Goal: Task Accomplishment & Management: Manage account settings

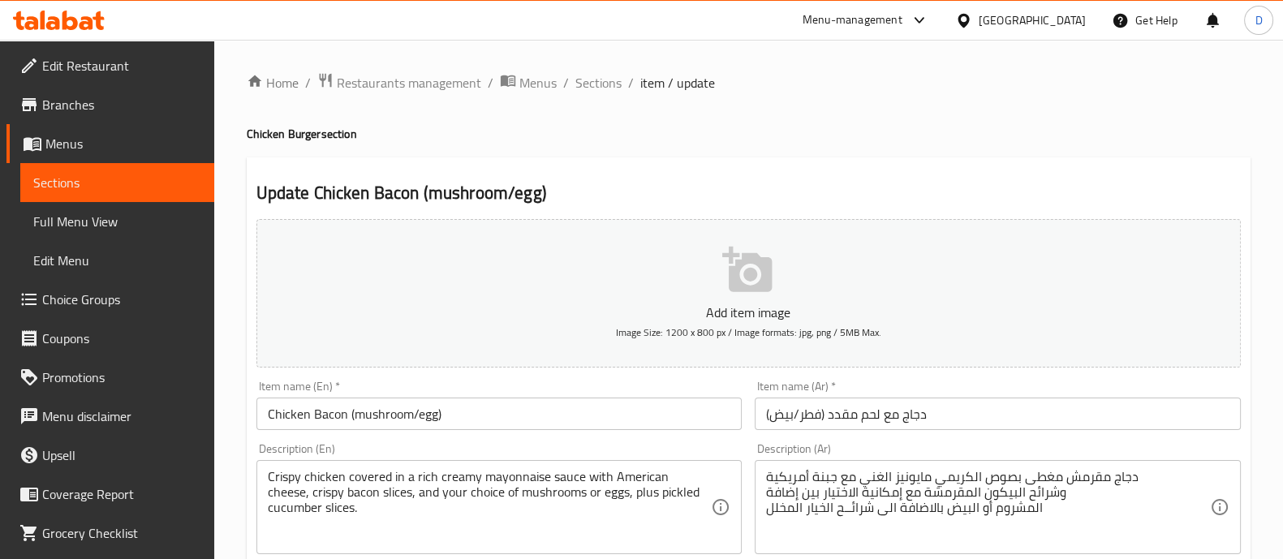
click at [67, 11] on icon at bounding box center [59, 20] width 92 height 19
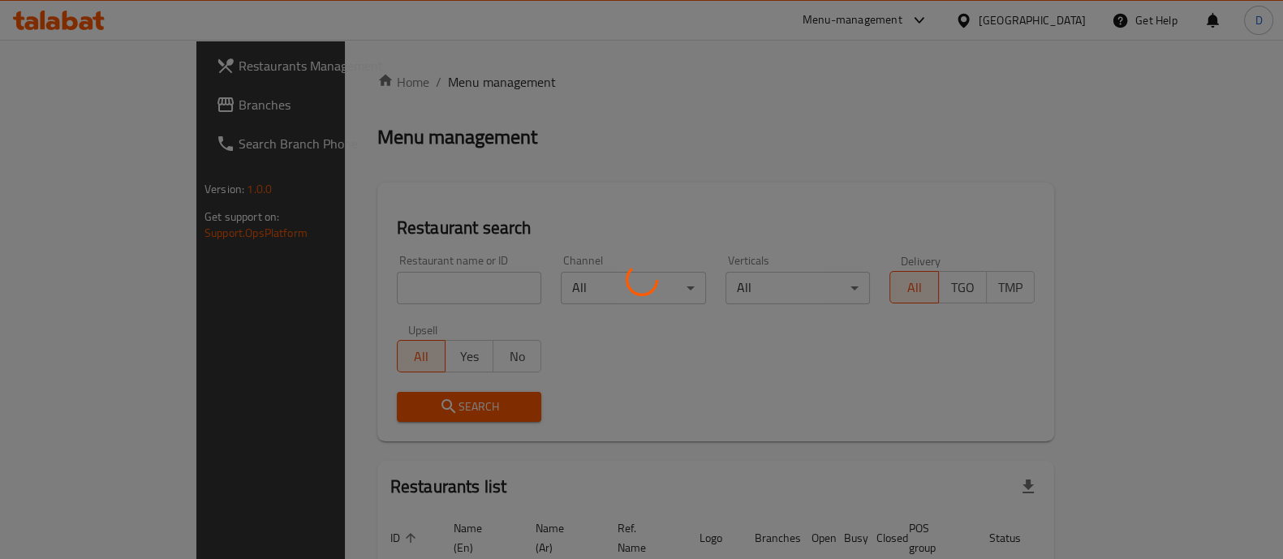
click at [372, 279] on div at bounding box center [641, 279] width 1283 height 559
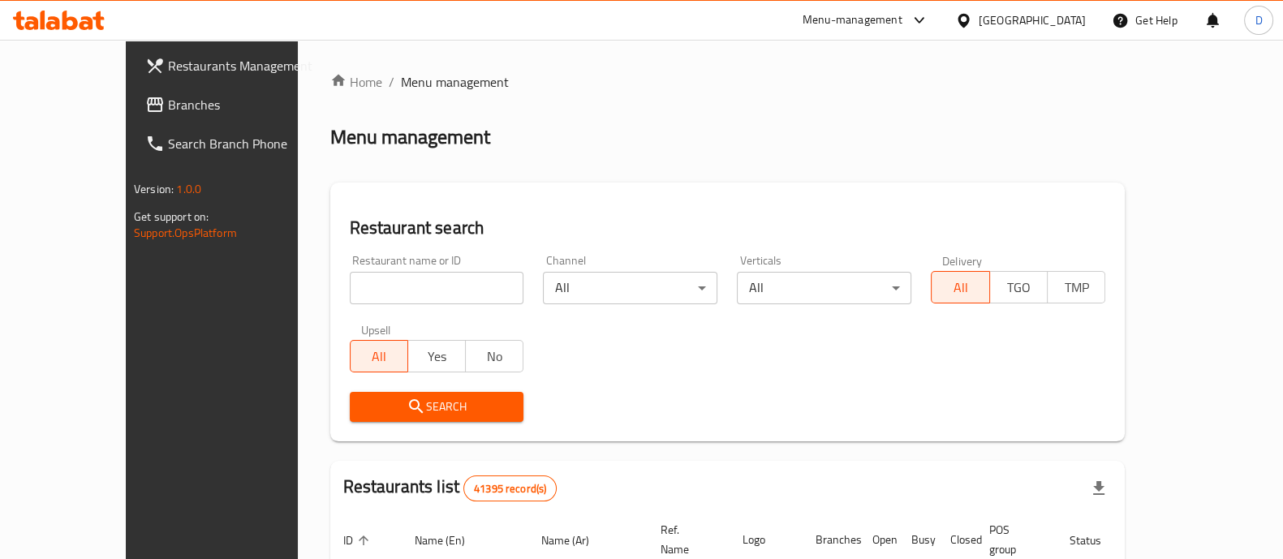
click at [350, 282] on input "search" at bounding box center [437, 288] width 174 height 32
type input "pizza station"
click button "Search" at bounding box center [437, 407] width 174 height 30
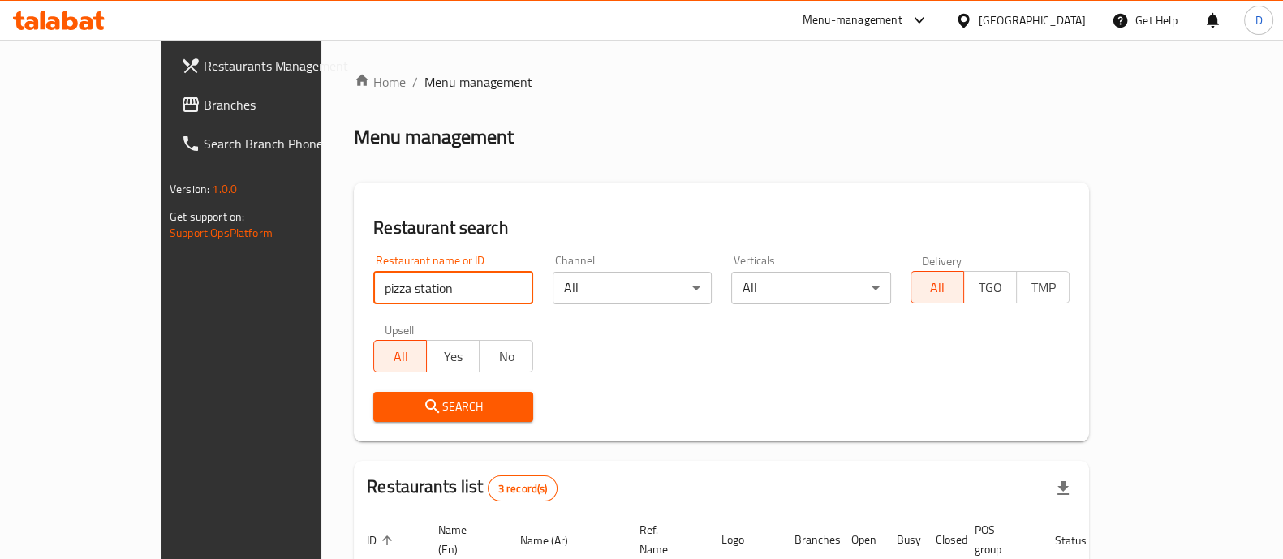
scroll to position [248, 0]
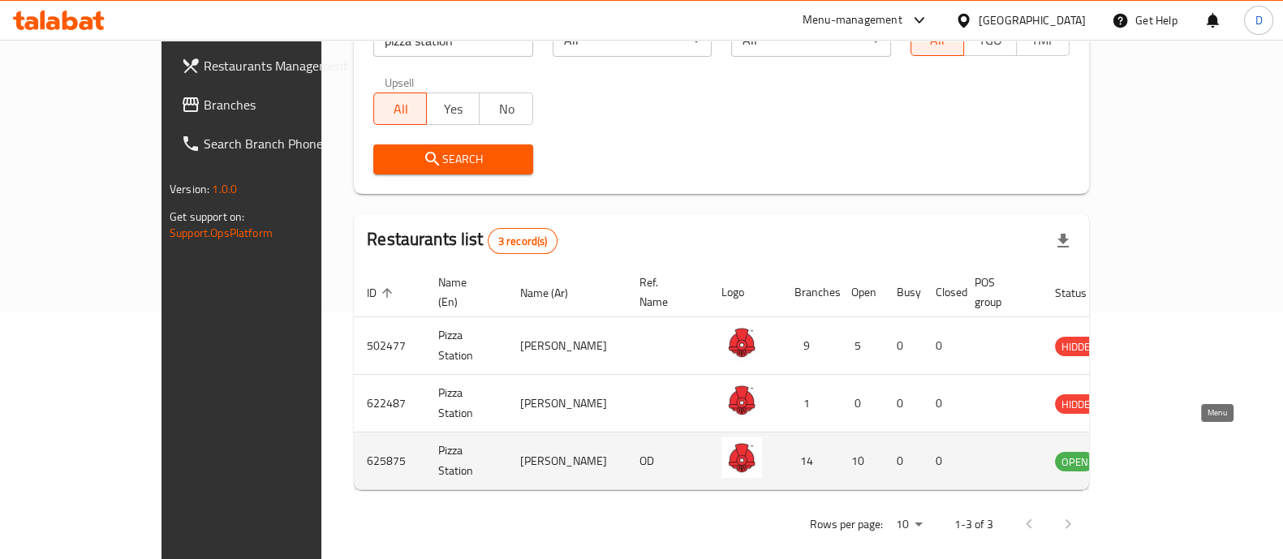
click at [1156, 459] on icon "enhanced table" at bounding box center [1154, 462] width 6 height 6
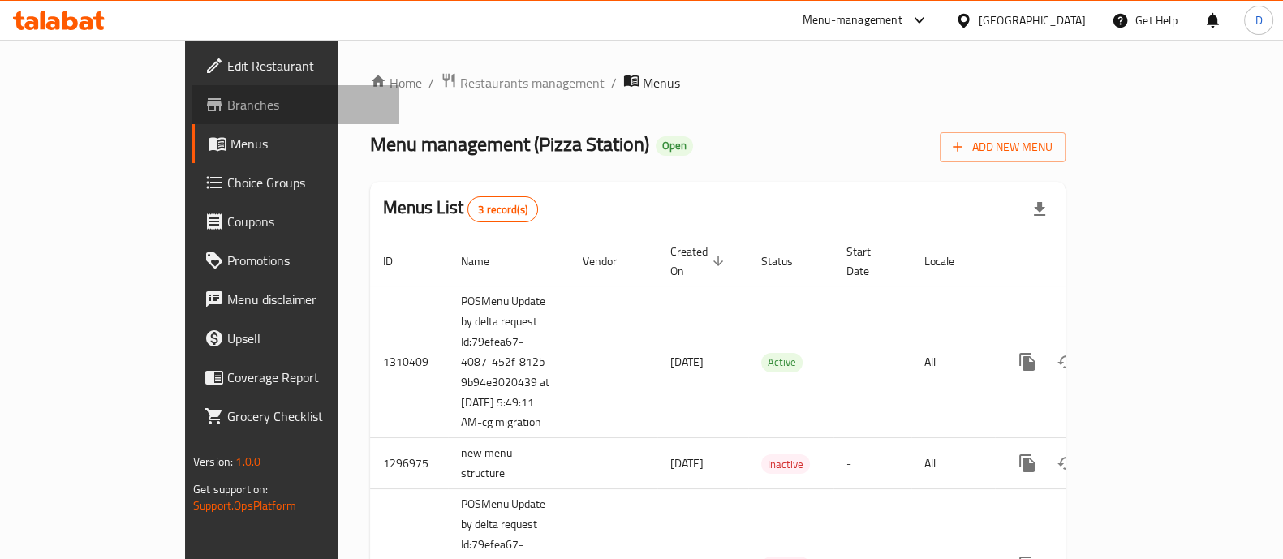
click at [205, 109] on icon at bounding box center [214, 104] width 19 height 19
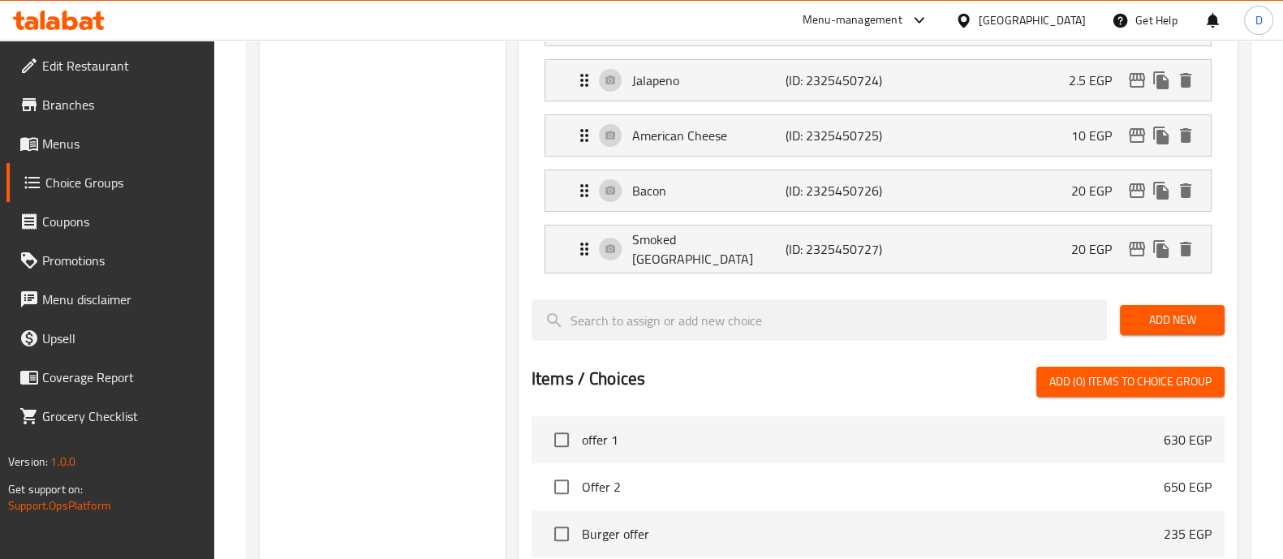
scroll to position [615, 0]
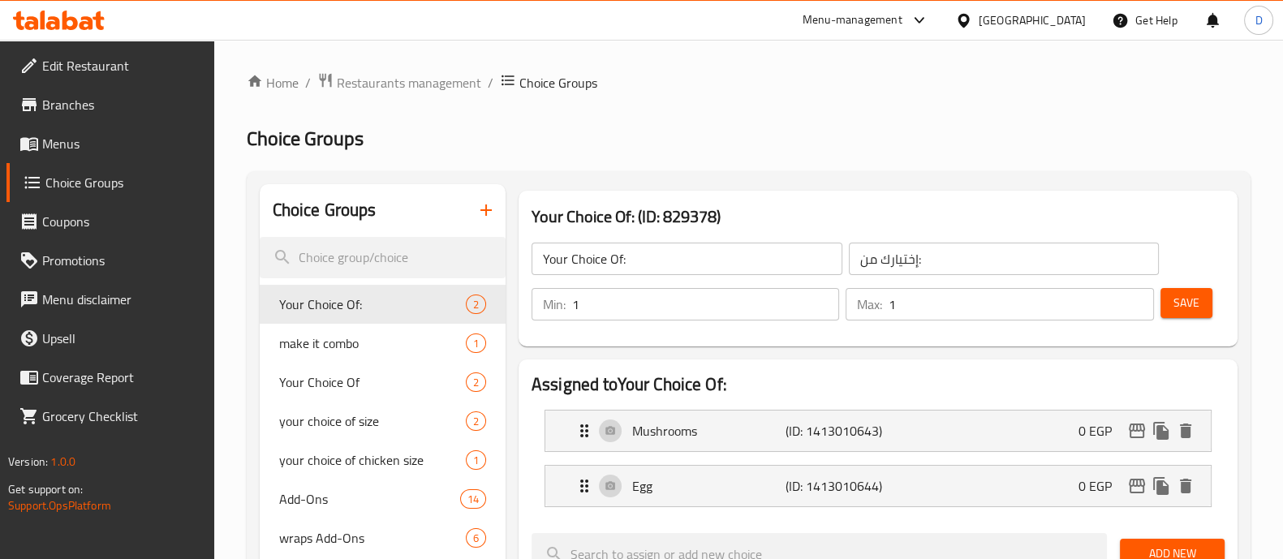
click at [87, 15] on icon at bounding box center [59, 20] width 92 height 19
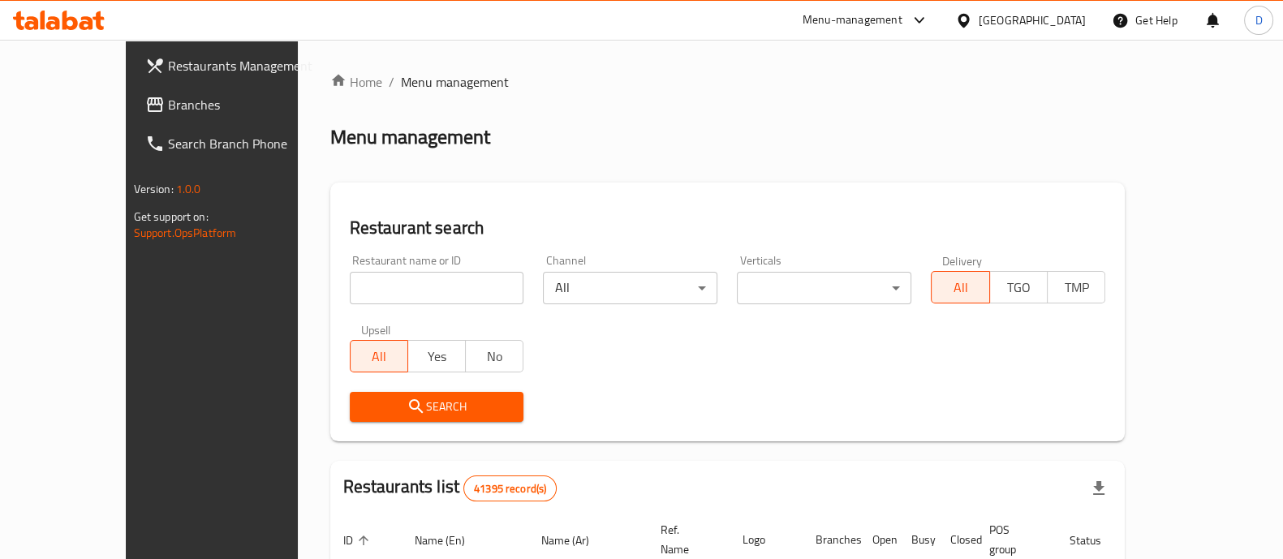
click at [350, 279] on input "search" at bounding box center [437, 288] width 174 height 32
type input "644586"
click button "Search" at bounding box center [437, 407] width 174 height 30
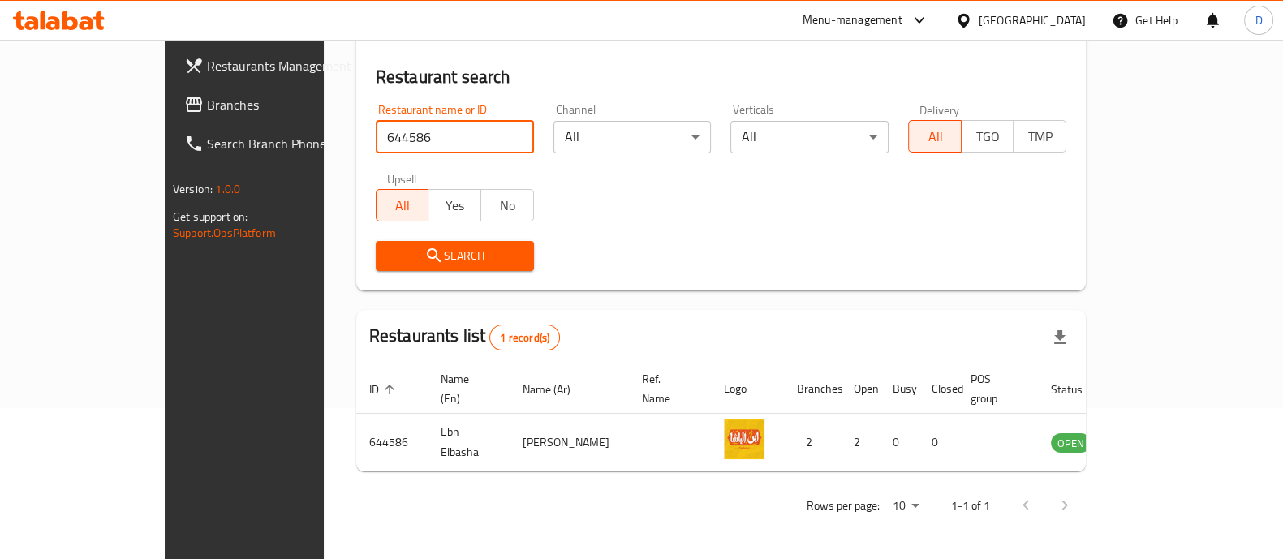
scroll to position [132, 0]
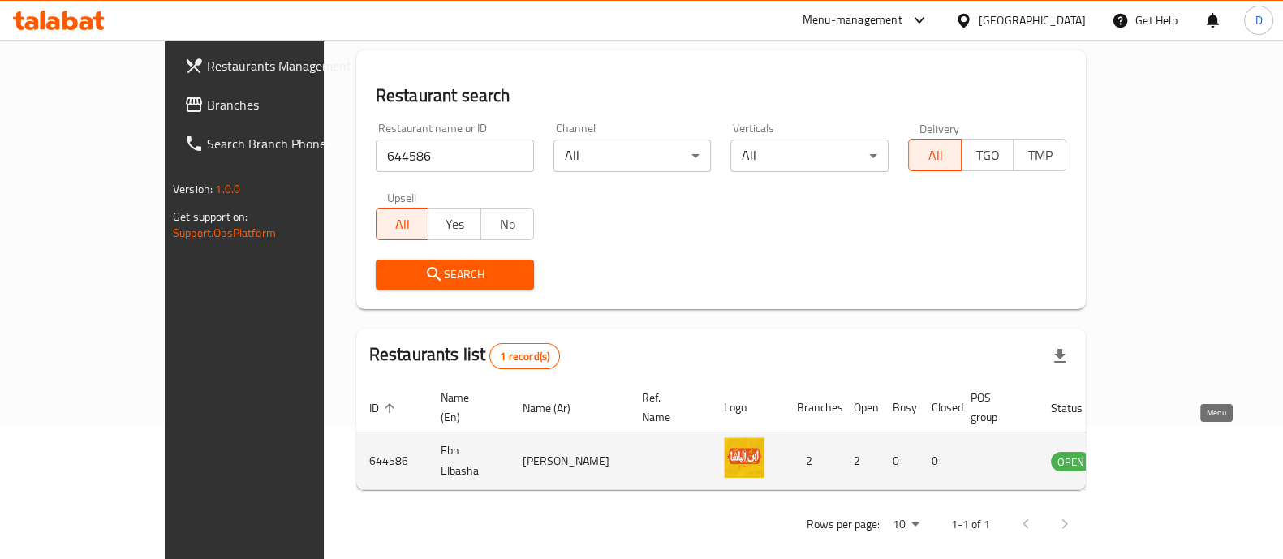
click at [1155, 455] on icon "enhanced table" at bounding box center [1146, 462] width 18 height 14
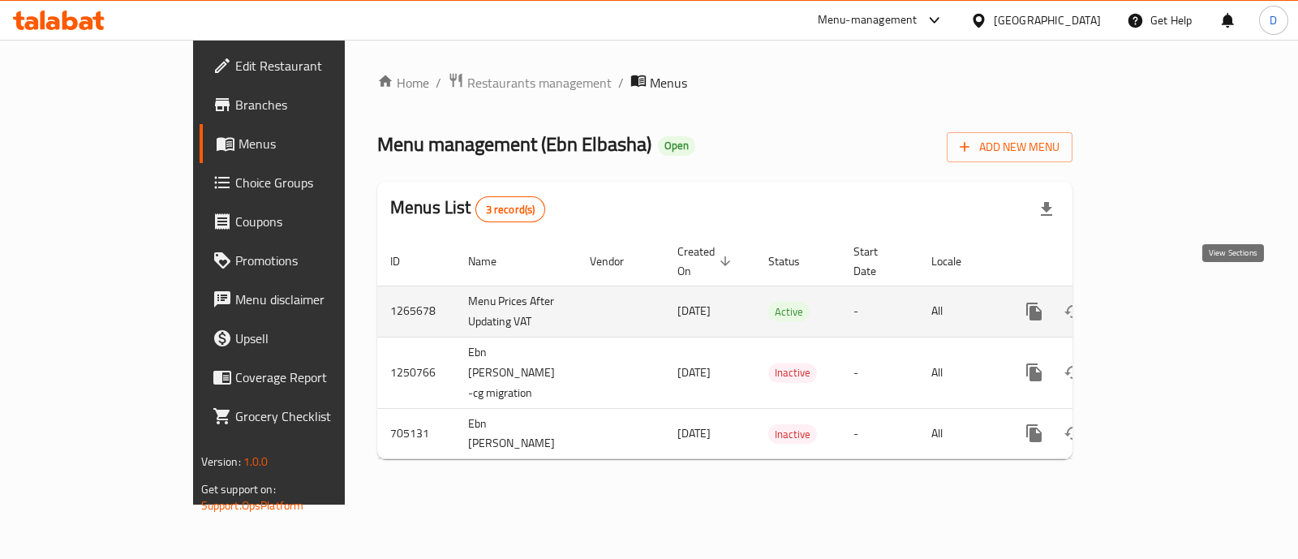
click at [1171, 303] on link "enhanced table" at bounding box center [1151, 311] width 39 height 39
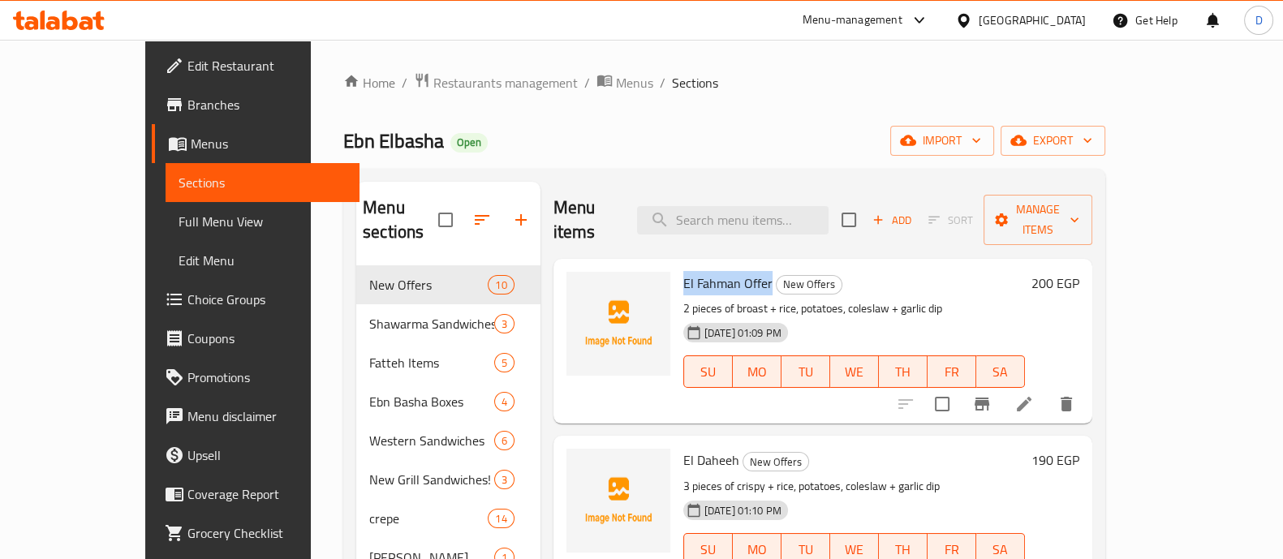
drag, startPoint x: 732, startPoint y: 252, endPoint x: 638, endPoint y: 255, distance: 94.2
click at [638, 265] on div "El Fahman Offer New Offers 2 pieces of broast + rice, potatoes, coleslaw + garl…" at bounding box center [823, 341] width 526 height 152
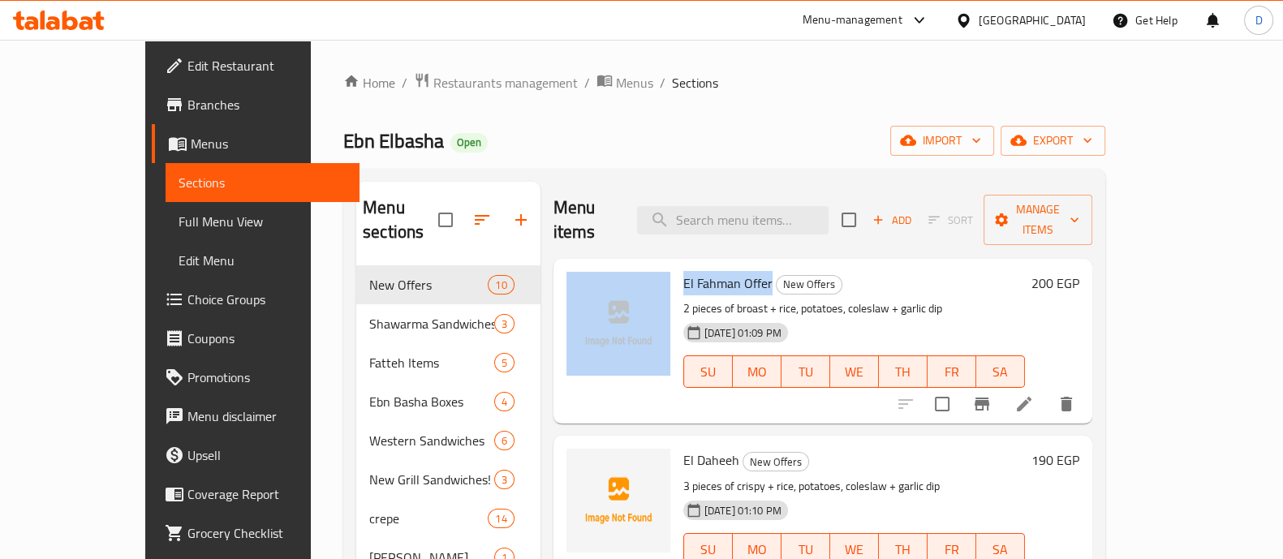
copy div "El Fahman Offer"
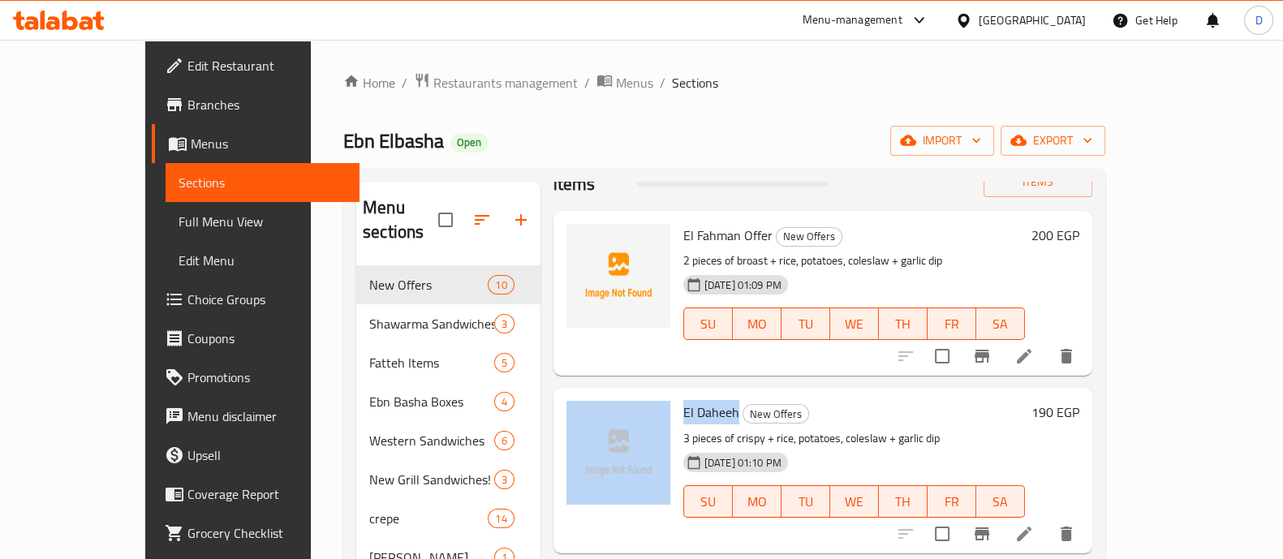
drag, startPoint x: 700, startPoint y: 383, endPoint x: 632, endPoint y: 383, distance: 68.2
click at [632, 394] on div "El Daheeh New Offers 3 pieces of crispy + rice, potatoes, coleslaw + garlic dip…" at bounding box center [823, 470] width 526 height 152
copy div "El Daheeh"
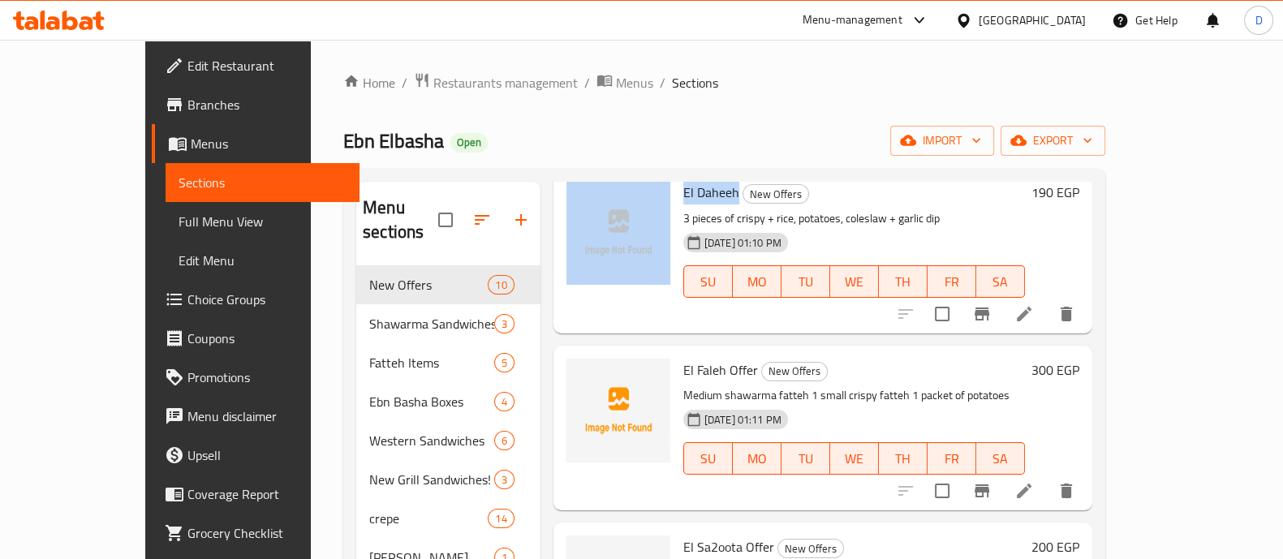
scroll to position [276, 0]
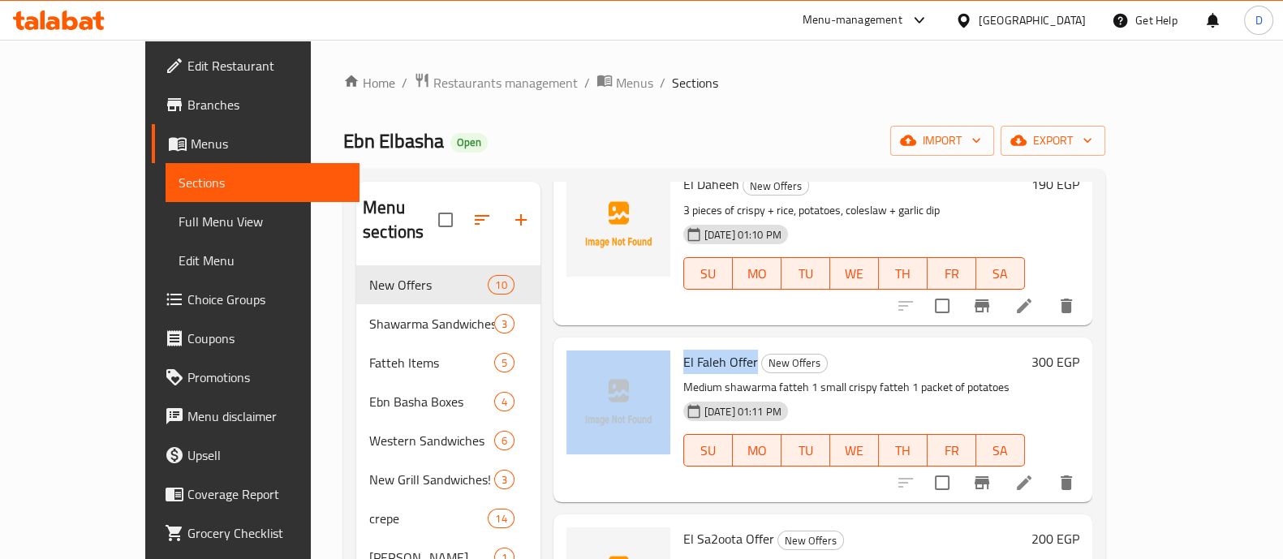
drag, startPoint x: 720, startPoint y: 336, endPoint x: 635, endPoint y: 343, distance: 85.5
click at [635, 344] on div "El Faleh Offer New Offers Medium shawarma fatteh 1 small crispy fatteh 1 packet…" at bounding box center [823, 420] width 526 height 152
copy div "El Faleh Offer"
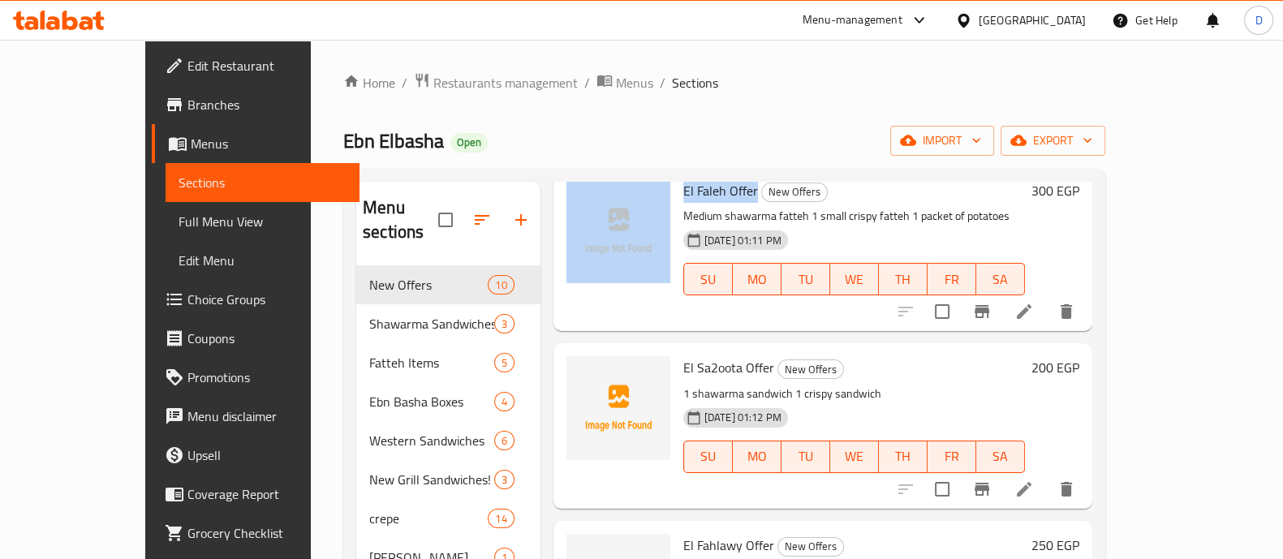
scroll to position [455, 0]
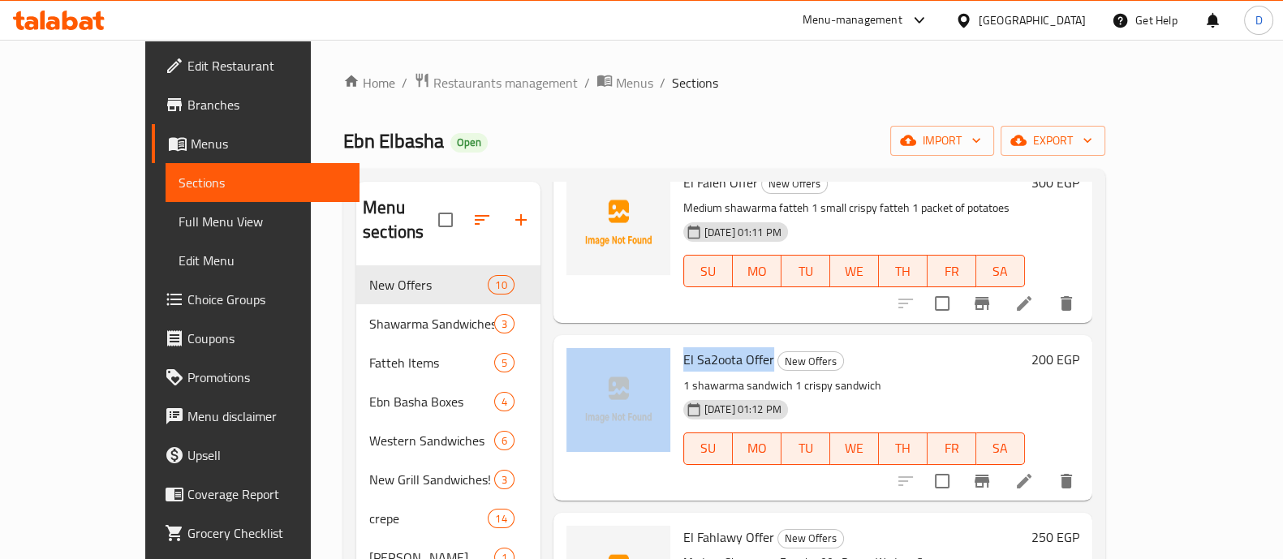
drag, startPoint x: 734, startPoint y: 331, endPoint x: 635, endPoint y: 334, distance: 99.0
click at [635, 342] on div "El Sa2oota Offer New Offers 1 shawarma sandwich 1 crispy sandwich [DATE] 01:12 …" at bounding box center [823, 418] width 526 height 152
copy div "El Sa2oota Offer"
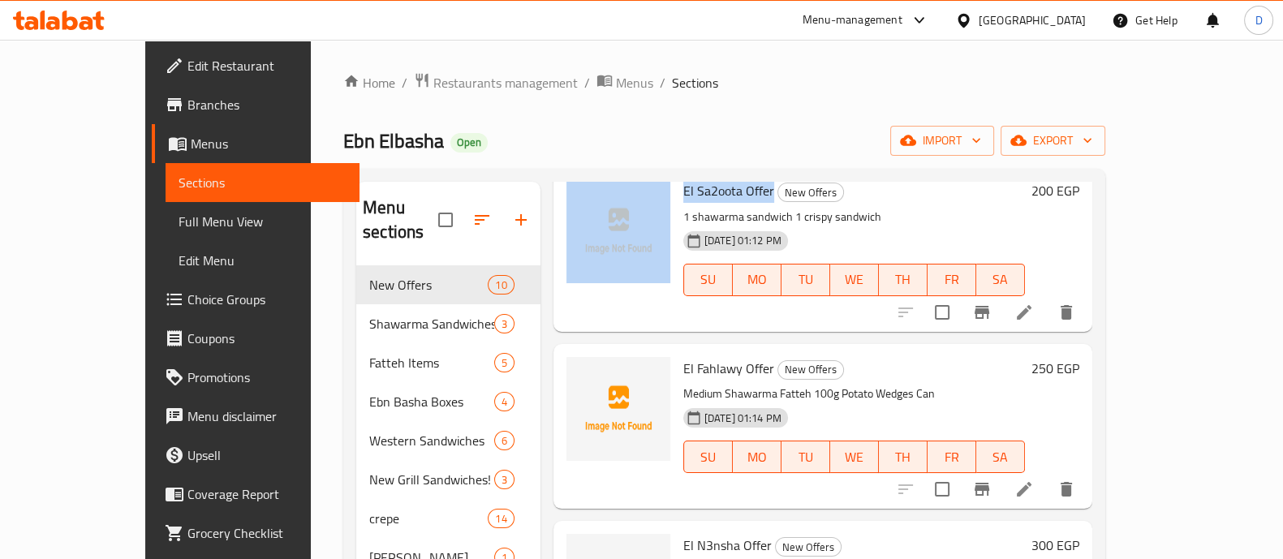
scroll to position [626, 0]
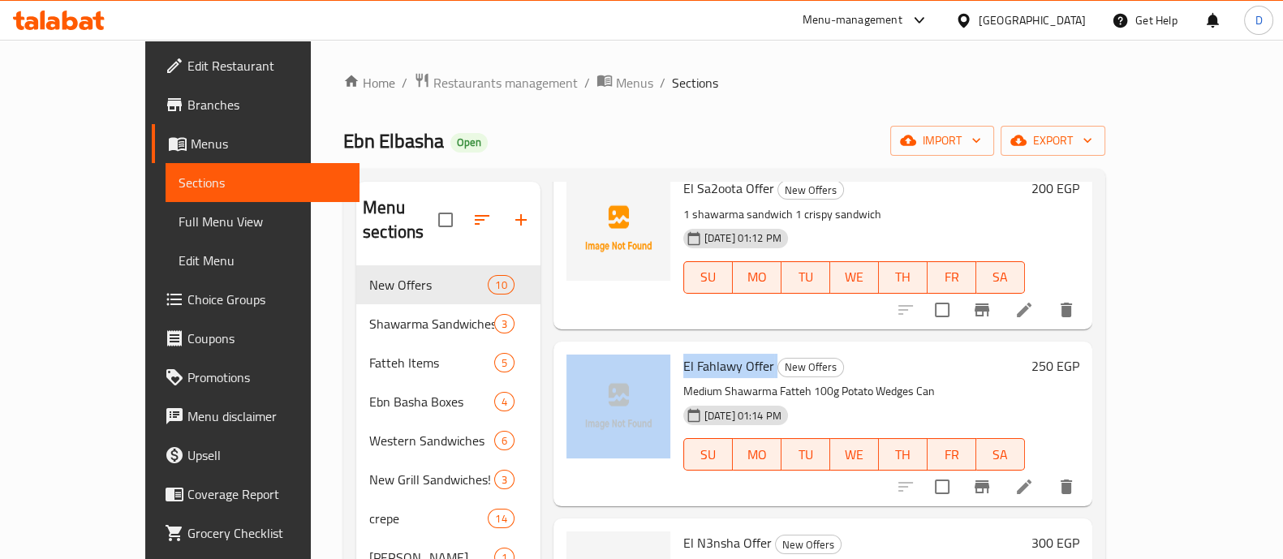
drag, startPoint x: 738, startPoint y: 338, endPoint x: 631, endPoint y: 341, distance: 106.3
click at [631, 348] on div "El Fahlawy Offer New Offers Medium Shawarma Fatteh 100g Potato Wedges Can [DATE…" at bounding box center [823, 424] width 526 height 152
copy div "El Fahlawy Offer"
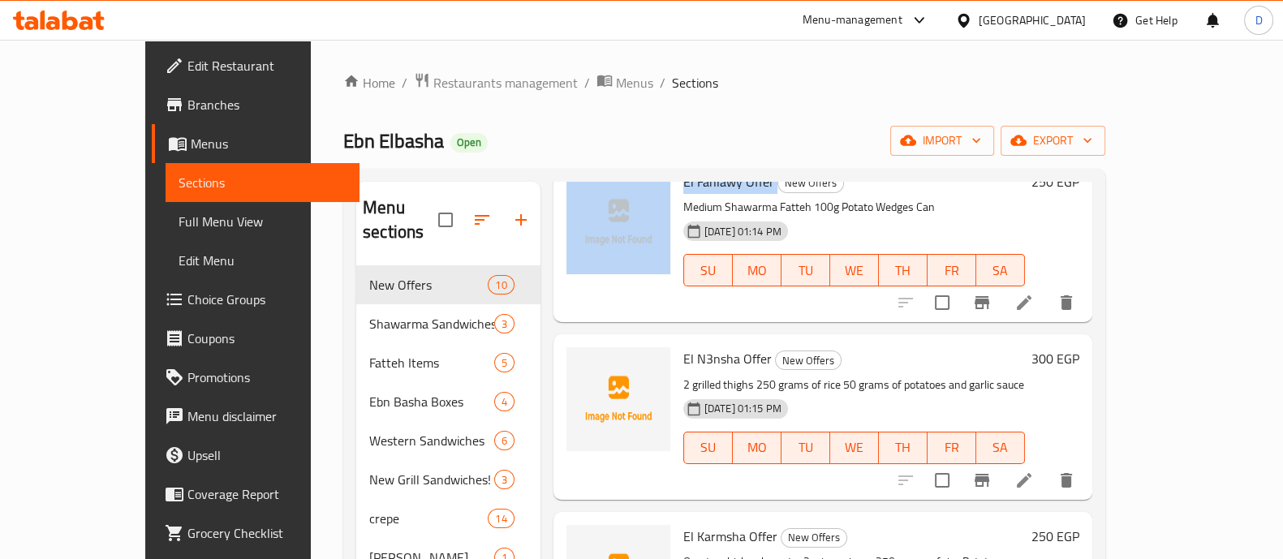
scroll to position [864, 0]
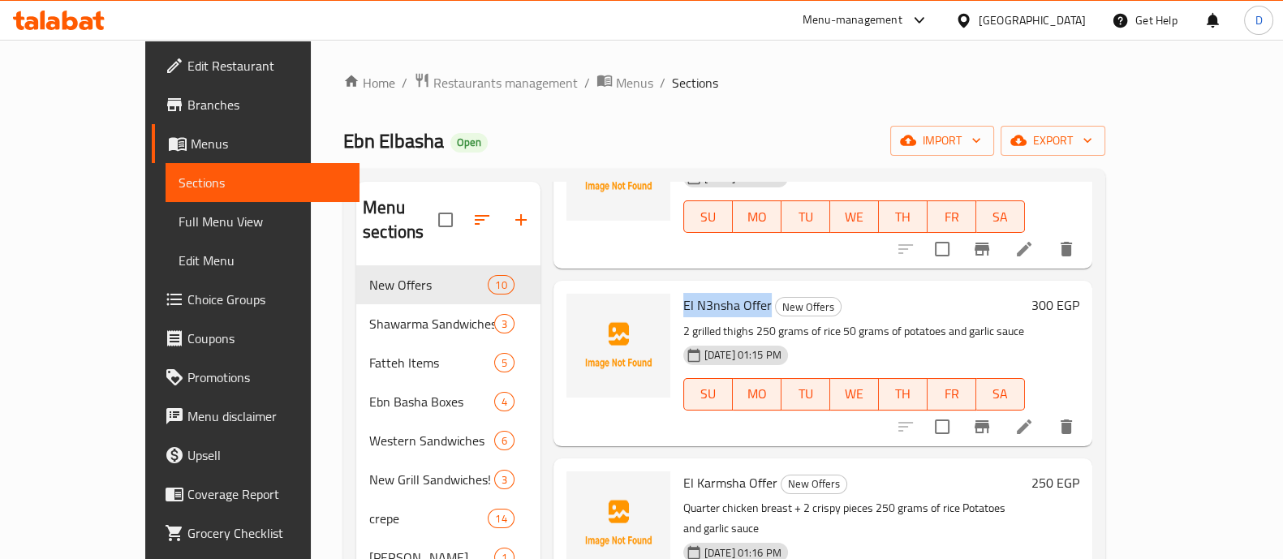
drag, startPoint x: 730, startPoint y: 278, endPoint x: 645, endPoint y: 278, distance: 85.2
click at [677, 287] on div "El N3nsha Offer New Offers 2 grilled thighs 250 grams of rice 50 grams of potat…" at bounding box center [854, 363] width 355 height 152
copy span "El N3nsha Offer"
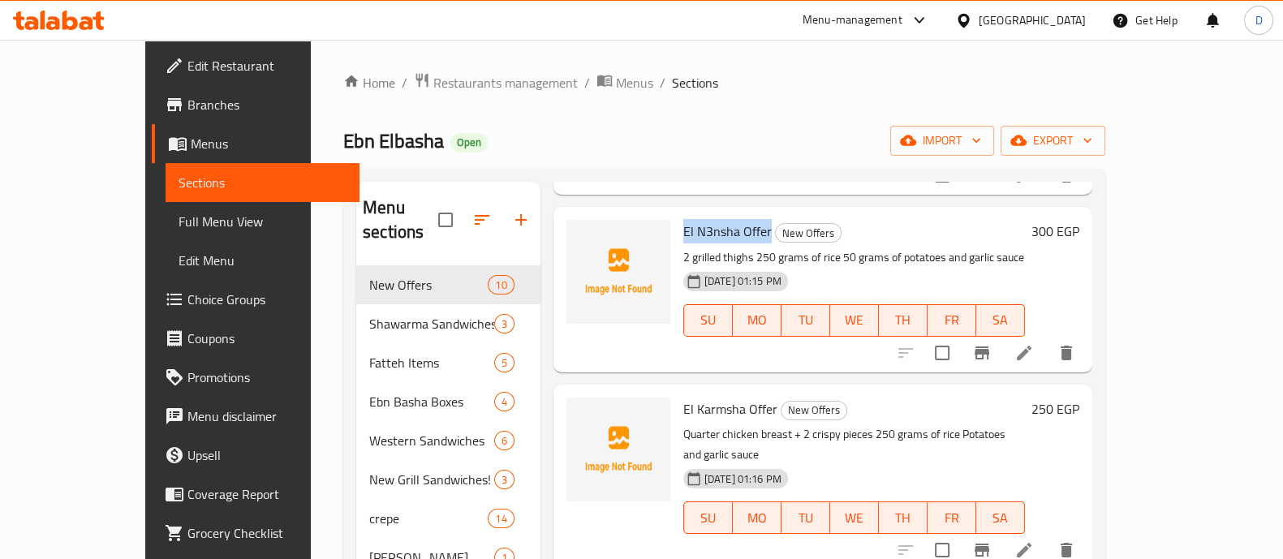
scroll to position [943, 0]
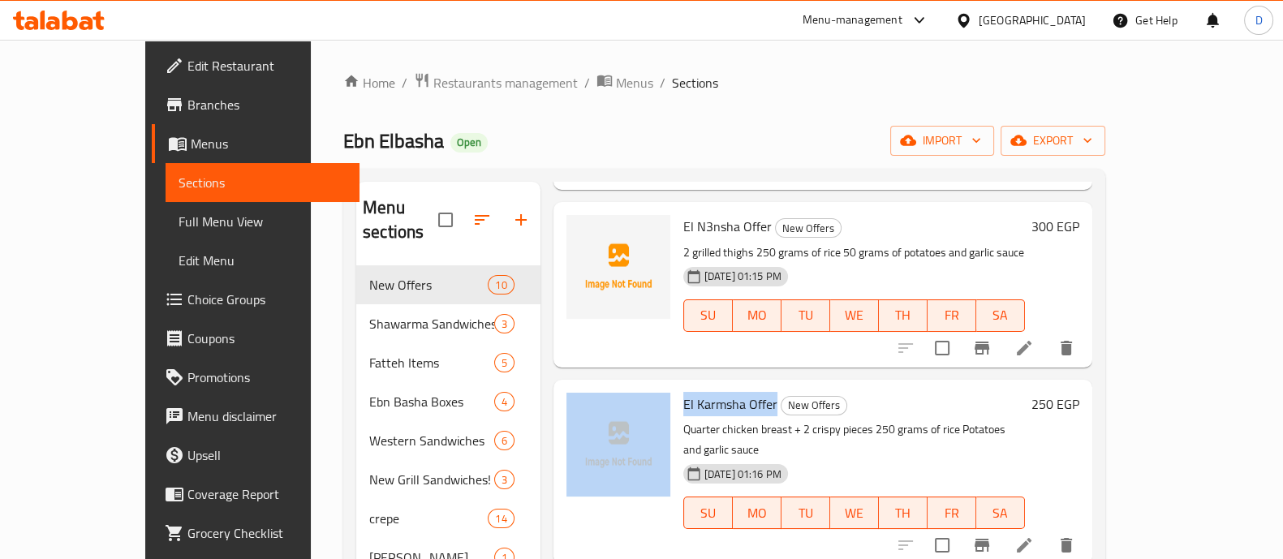
drag, startPoint x: 740, startPoint y: 378, endPoint x: 629, endPoint y: 379, distance: 111.2
click at [629, 386] on div "El Karmsha Offer New Offers Quarter chicken breast + 2 crispy pieces 250 grams …" at bounding box center [823, 472] width 526 height 172
copy div "El Karmsha Offer"
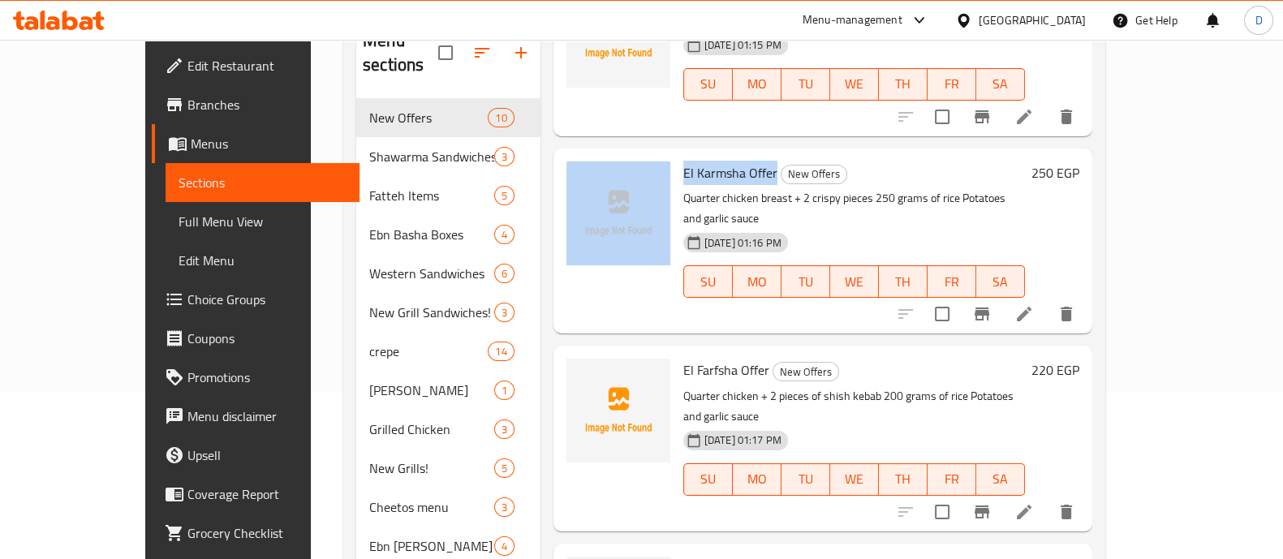
scroll to position [168, 0]
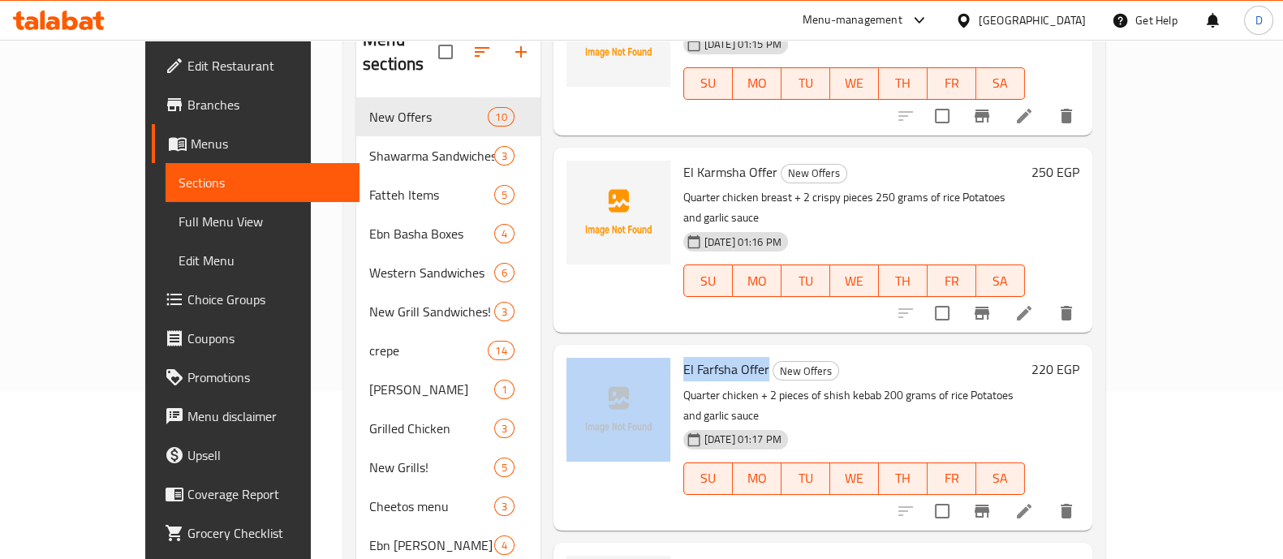
drag, startPoint x: 731, startPoint y: 319, endPoint x: 637, endPoint y: 327, distance: 94.5
click at [637, 351] on div "El Farfsha Offer New Offers Quarter chicken + 2 pieces of shish kebab 200 grams…" at bounding box center [823, 437] width 526 height 172
copy div "El Farfsha Offer"
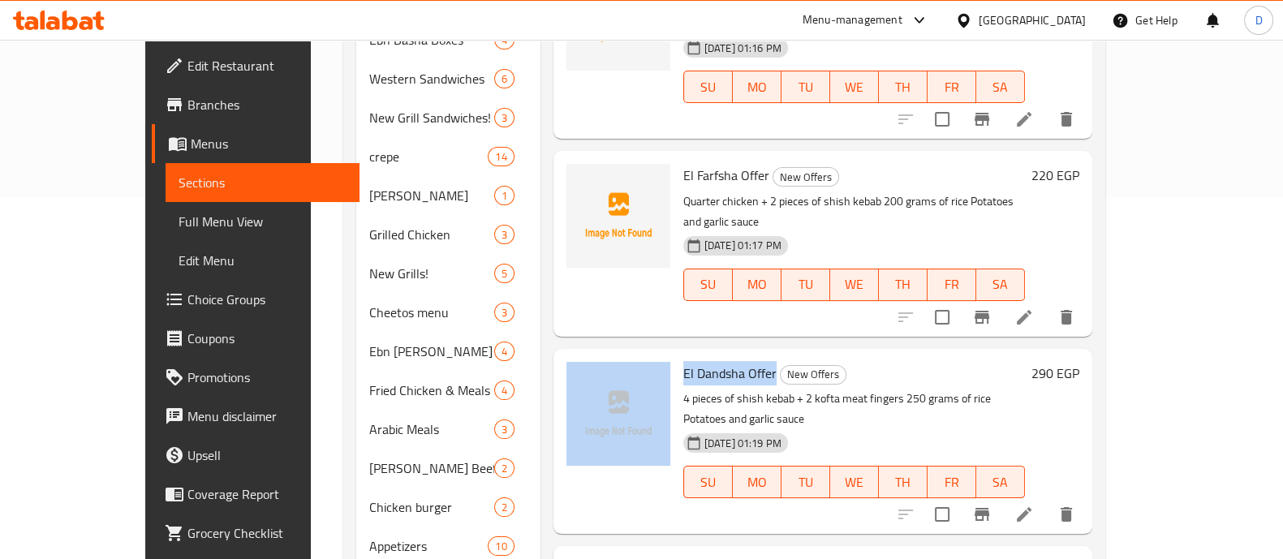
drag, startPoint x: 738, startPoint y: 306, endPoint x: 631, endPoint y: 299, distance: 107.3
click at [631, 355] on div "El Dandsha Offer New Offers 4 pieces of shish kebab + 2 kofta meat fingers 250 …" at bounding box center [823, 441] width 526 height 172
copy div "El Dandsha Offer"
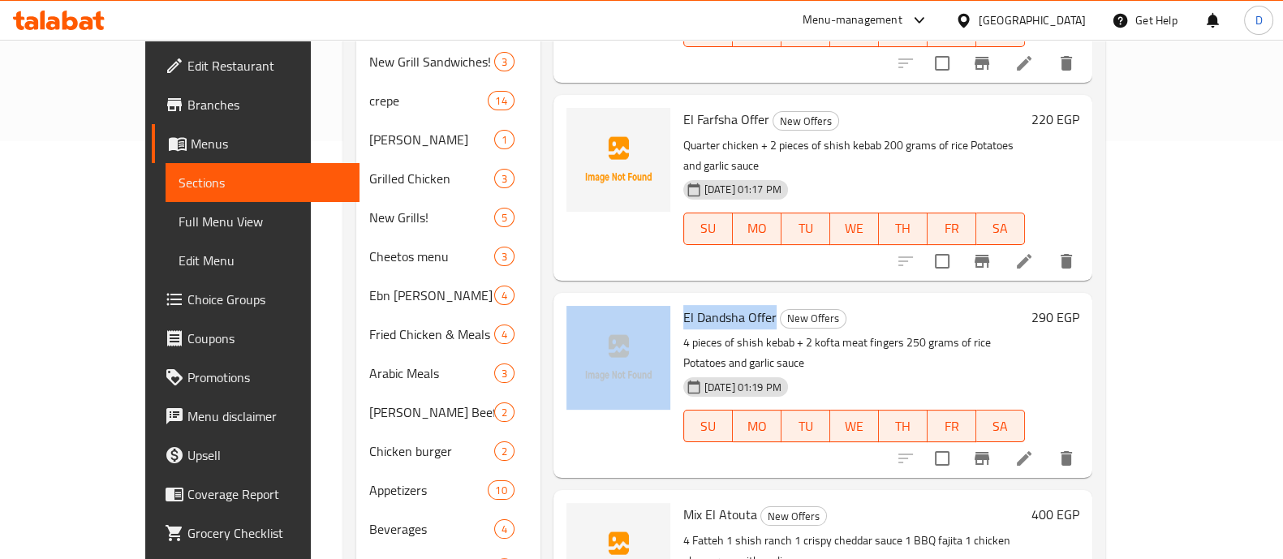
scroll to position [419, 0]
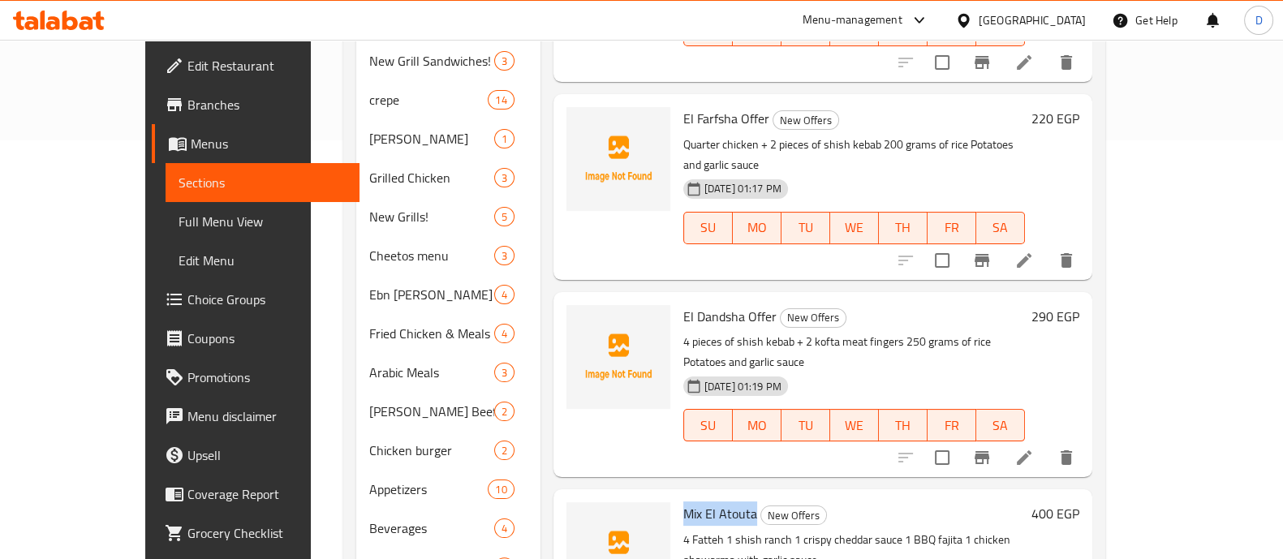
drag, startPoint x: 719, startPoint y: 424, endPoint x: 639, endPoint y: 432, distance: 79.9
copy span "Mix El Atouta"
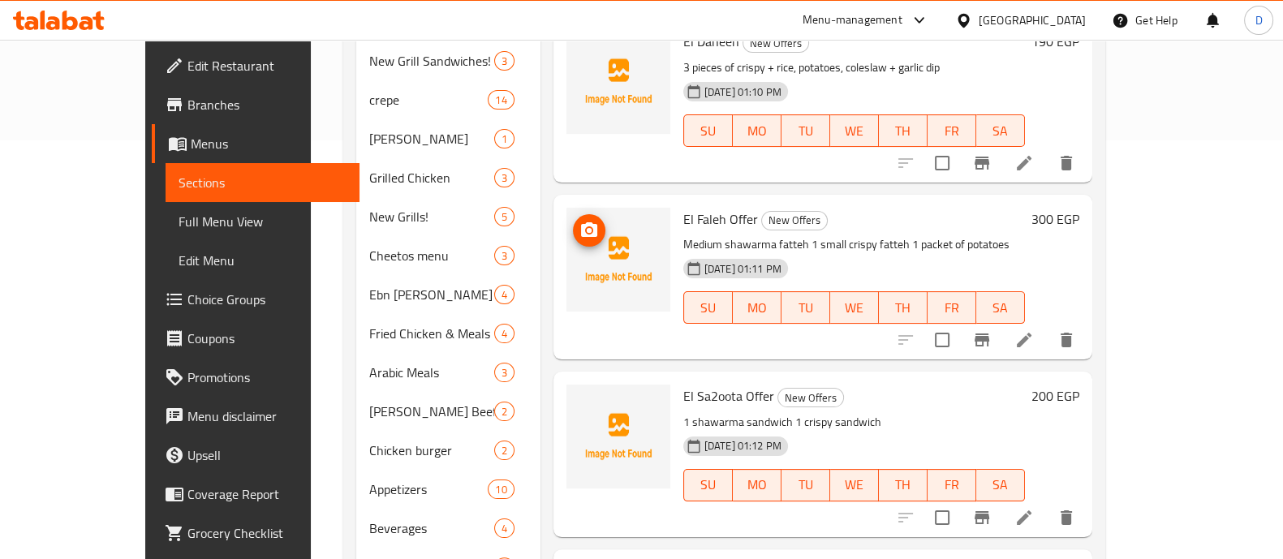
scroll to position [0, 0]
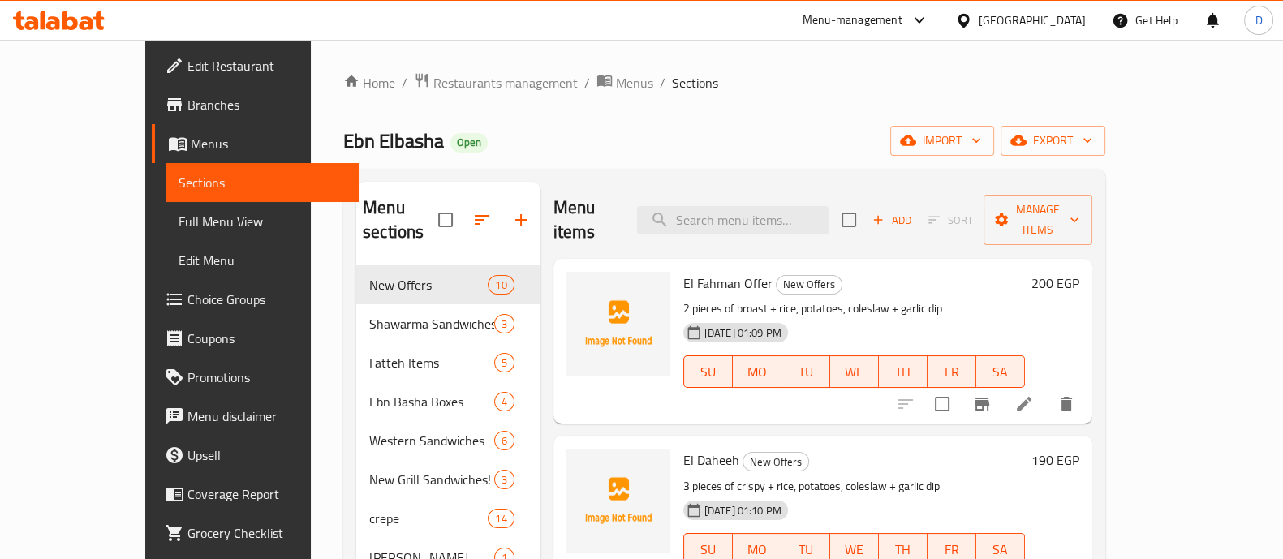
click at [682, 143] on div "Ebn Elbasha Open import export" at bounding box center [724, 141] width 762 height 30
